Goal: Find specific page/section: Find specific page/section

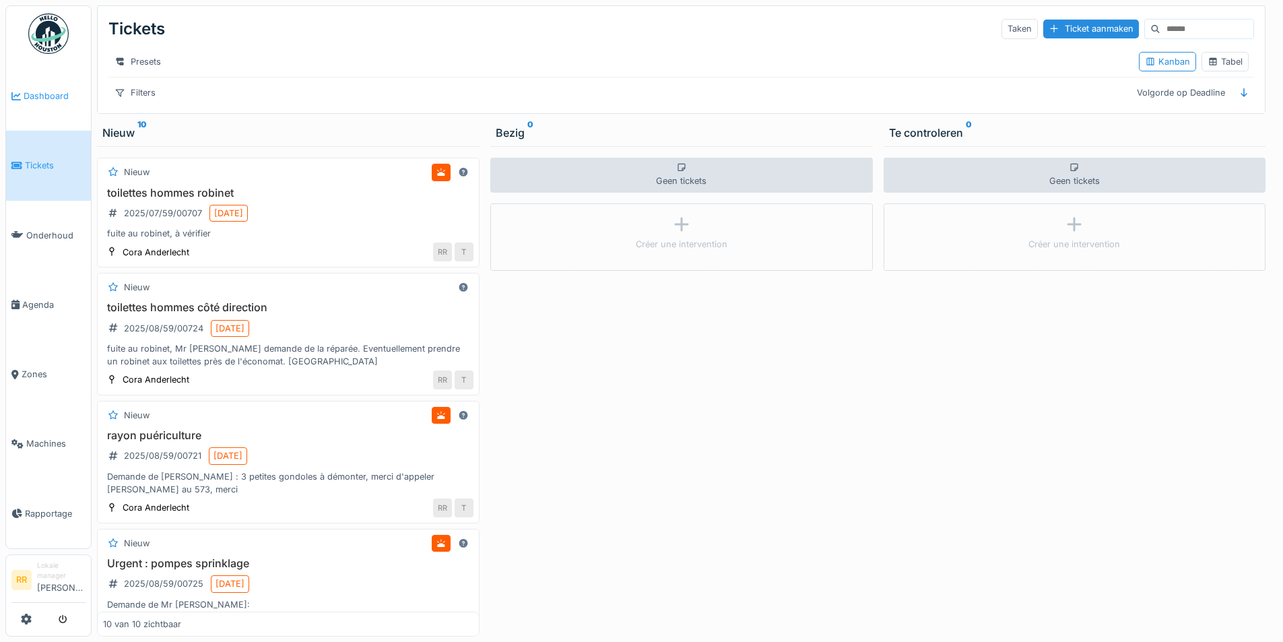
click at [45, 94] on span "Dashboard" at bounding box center [55, 96] width 62 height 13
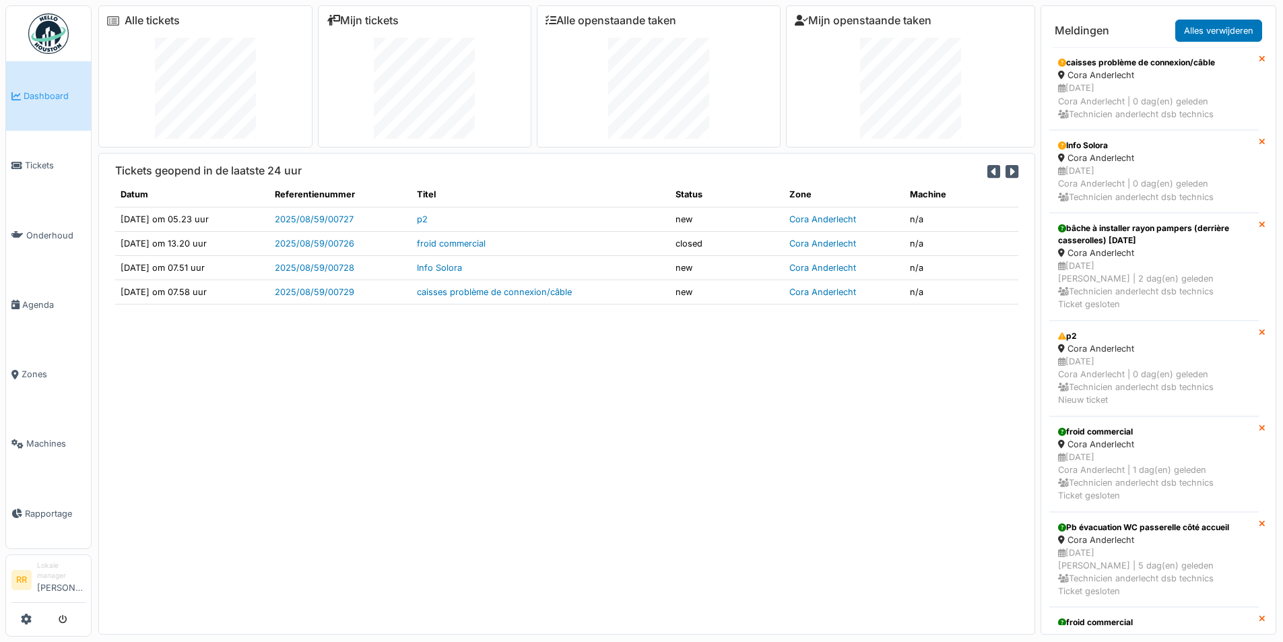
click at [550, 218] on td "p2" at bounding box center [541, 219] width 259 height 24
click at [302, 221] on link "2025/08/59/00727" at bounding box center [314, 219] width 79 height 10
